Goal: Task Accomplishment & Management: Use online tool/utility

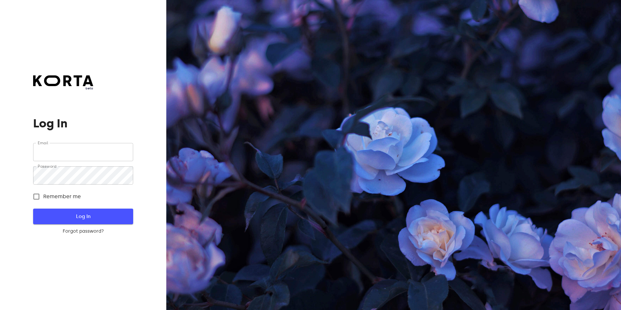
type input "[EMAIL_ADDRESS][DOMAIN_NAME]"
click at [78, 213] on span "Log In" at bounding box center [83, 216] width 79 height 8
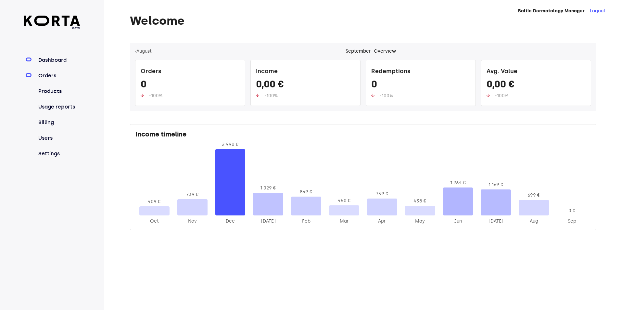
click at [59, 75] on link "Orders" at bounding box center [58, 76] width 43 height 8
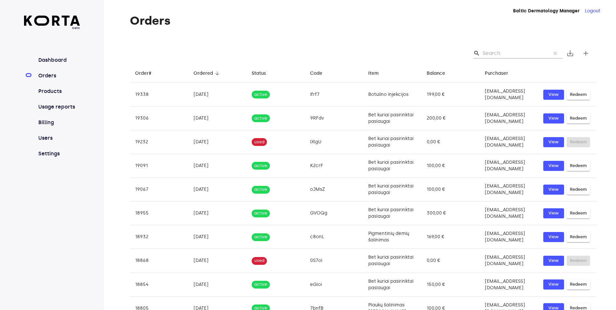
click at [510, 51] on input "Search" at bounding box center [514, 53] width 63 height 10
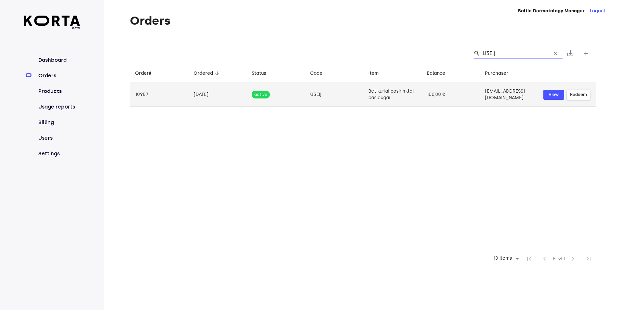
type input "U3Eij"
click at [579, 96] on span "Redeem" at bounding box center [578, 94] width 17 height 7
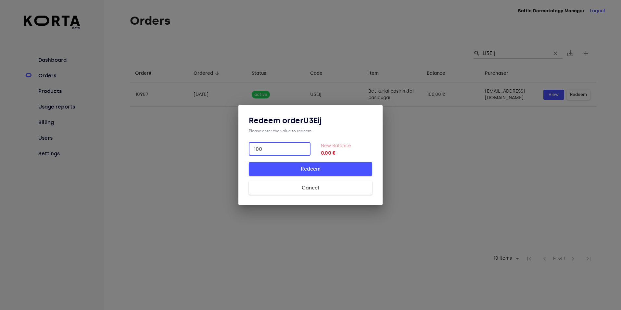
type input "100"
click at [332, 169] on span "Redeem" at bounding box center [310, 169] width 103 height 8
